Goal: Register for event/course

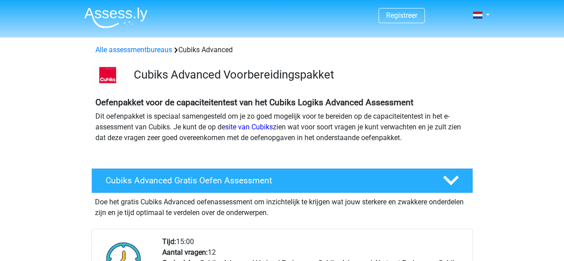
scroll to position [153, 0]
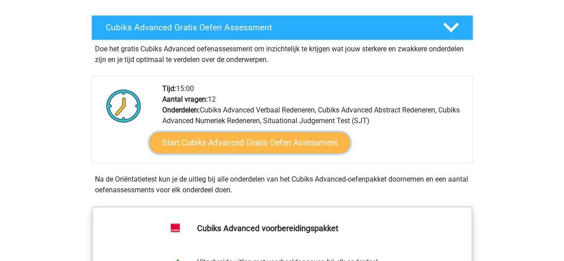
click at [232, 146] on link "Start Cubiks Advanced Gratis Oefen Assessment" at bounding box center [249, 142] width 201 height 21
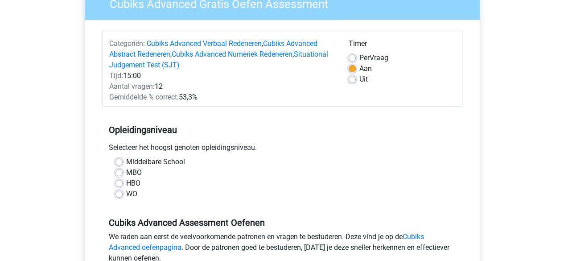
scroll to position [94, 0]
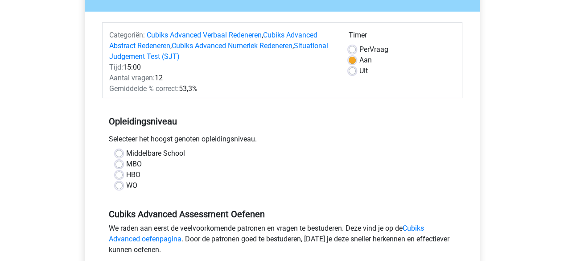
click at [126, 182] on label "WO" at bounding box center [131, 185] width 11 height 11
click at [119, 182] on input "WO" at bounding box center [118, 184] width 7 height 9
radio input "true"
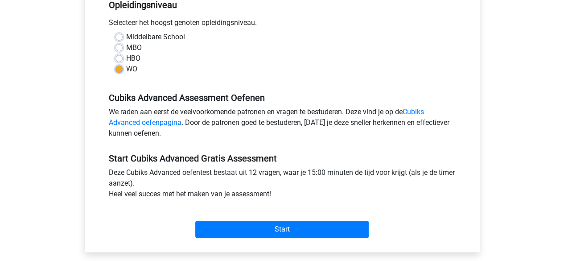
scroll to position [210, 0]
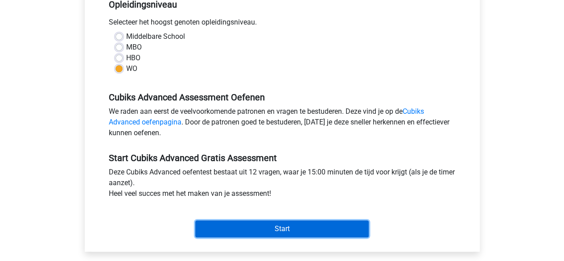
click at [263, 225] on input "Start" at bounding box center [281, 228] width 173 height 17
